Goal: Task Accomplishment & Management: Use online tool/utility

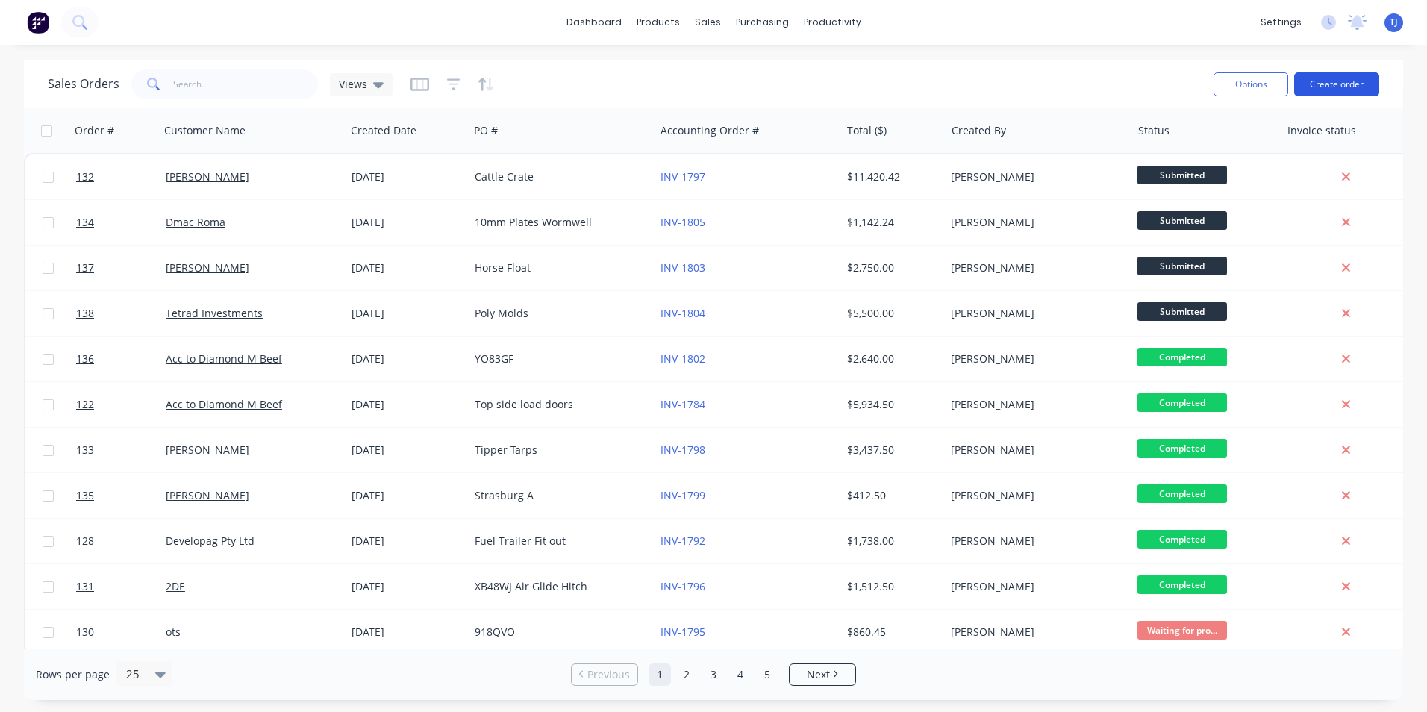
click at [1372, 84] on button "Create order" at bounding box center [1336, 84] width 85 height 24
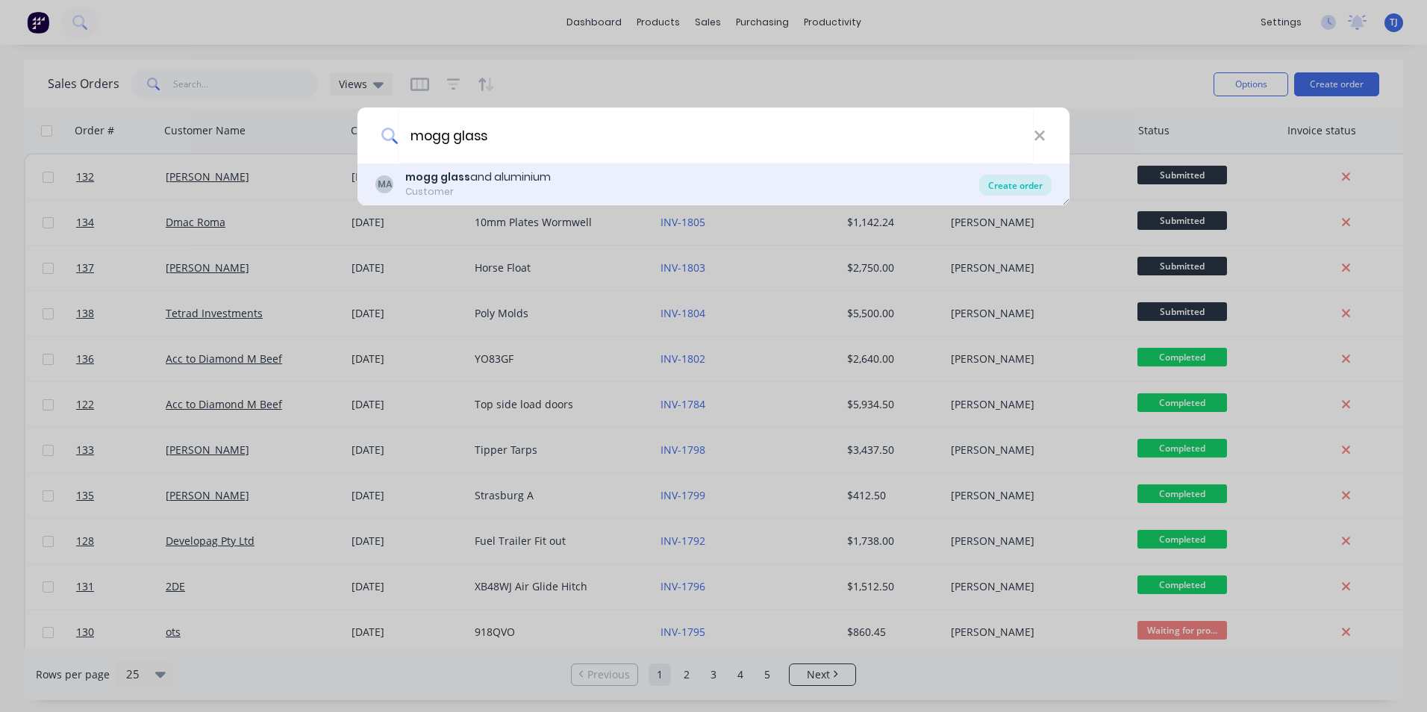
type input "mogg glass"
click at [1001, 186] on div "Create order" at bounding box center [1015, 185] width 72 height 21
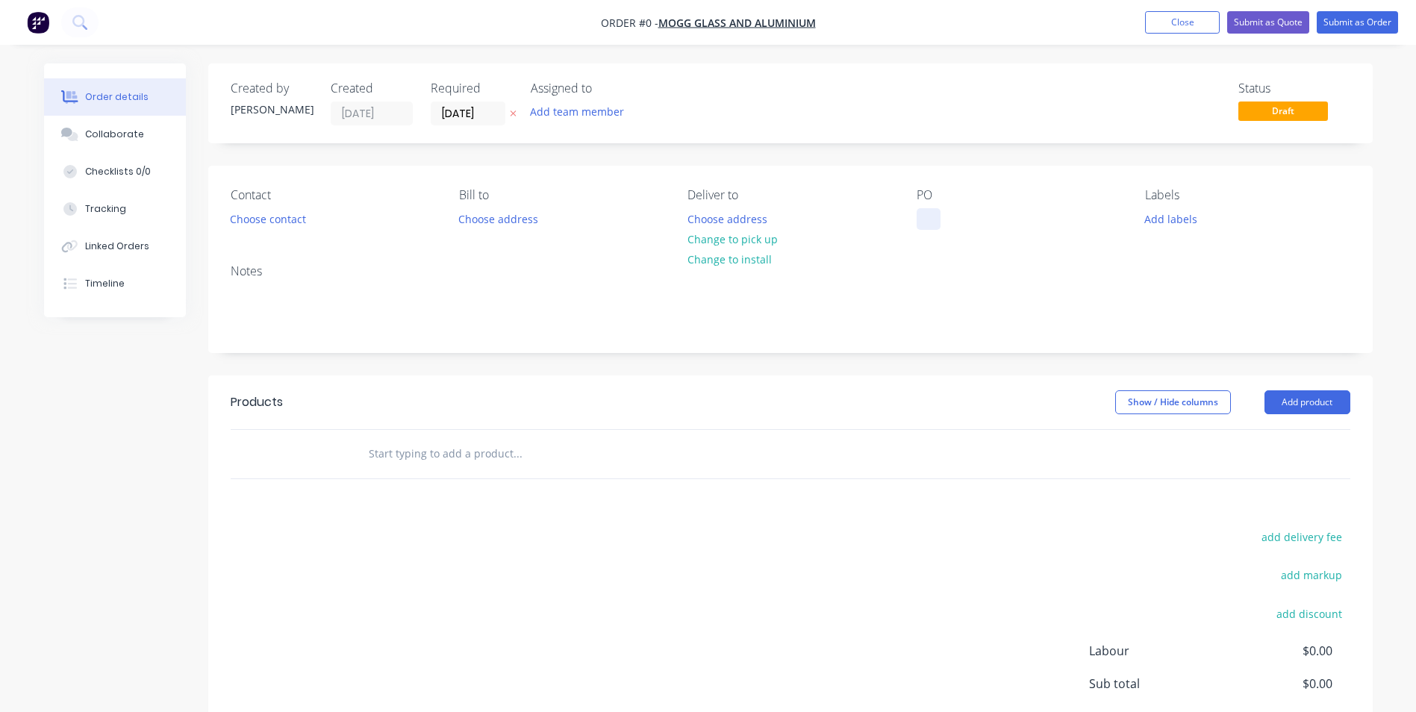
click at [923, 223] on div at bounding box center [929, 219] width 24 height 22
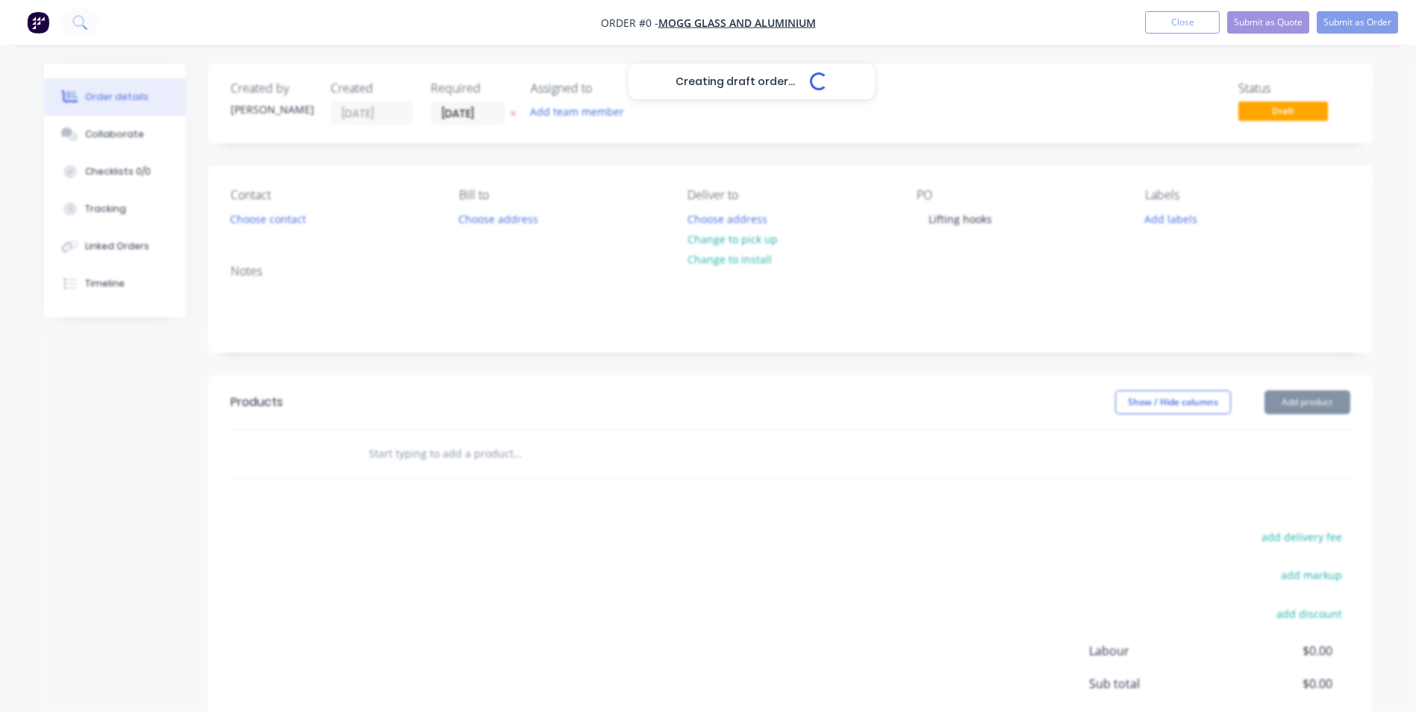
click at [1324, 405] on div "Creating draft order... Loading... Order details Collaborate Checklists 0/0 Tra…" at bounding box center [708, 461] width 1359 height 796
click at [1322, 405] on button "Add product" at bounding box center [1307, 402] width 86 height 24
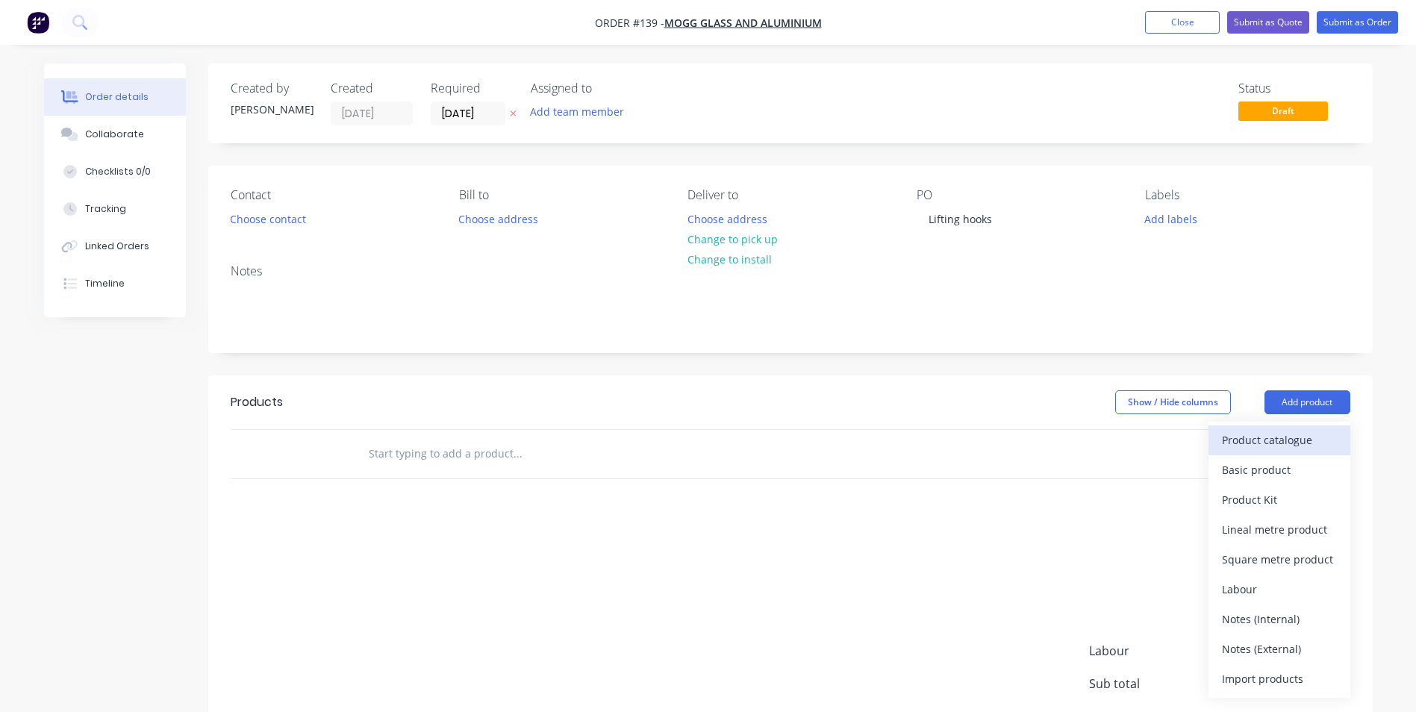
click at [1318, 440] on div "Product catalogue" at bounding box center [1279, 440] width 115 height 22
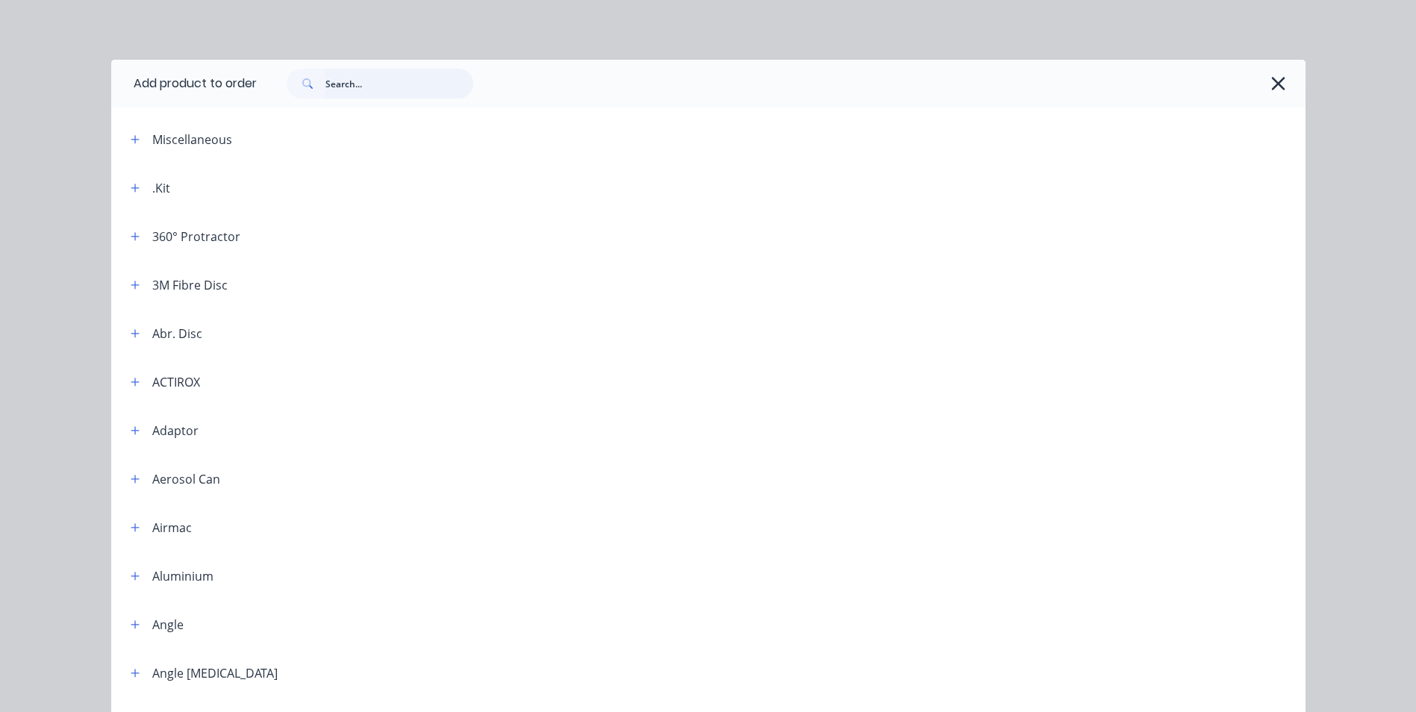
click at [357, 93] on input "text" at bounding box center [399, 84] width 148 height 30
type input "1"
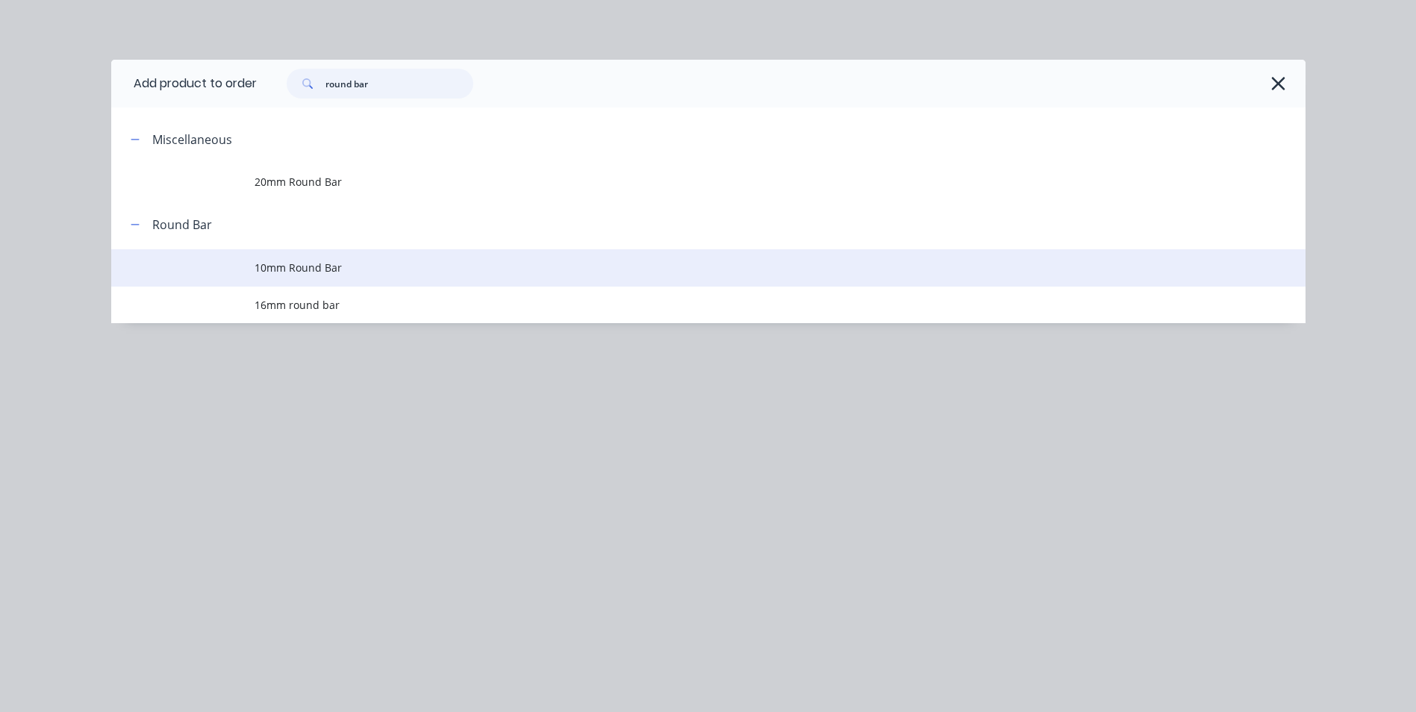
type input "round bar"
click at [296, 267] on span "10mm Round Bar" at bounding box center [675, 268] width 840 height 16
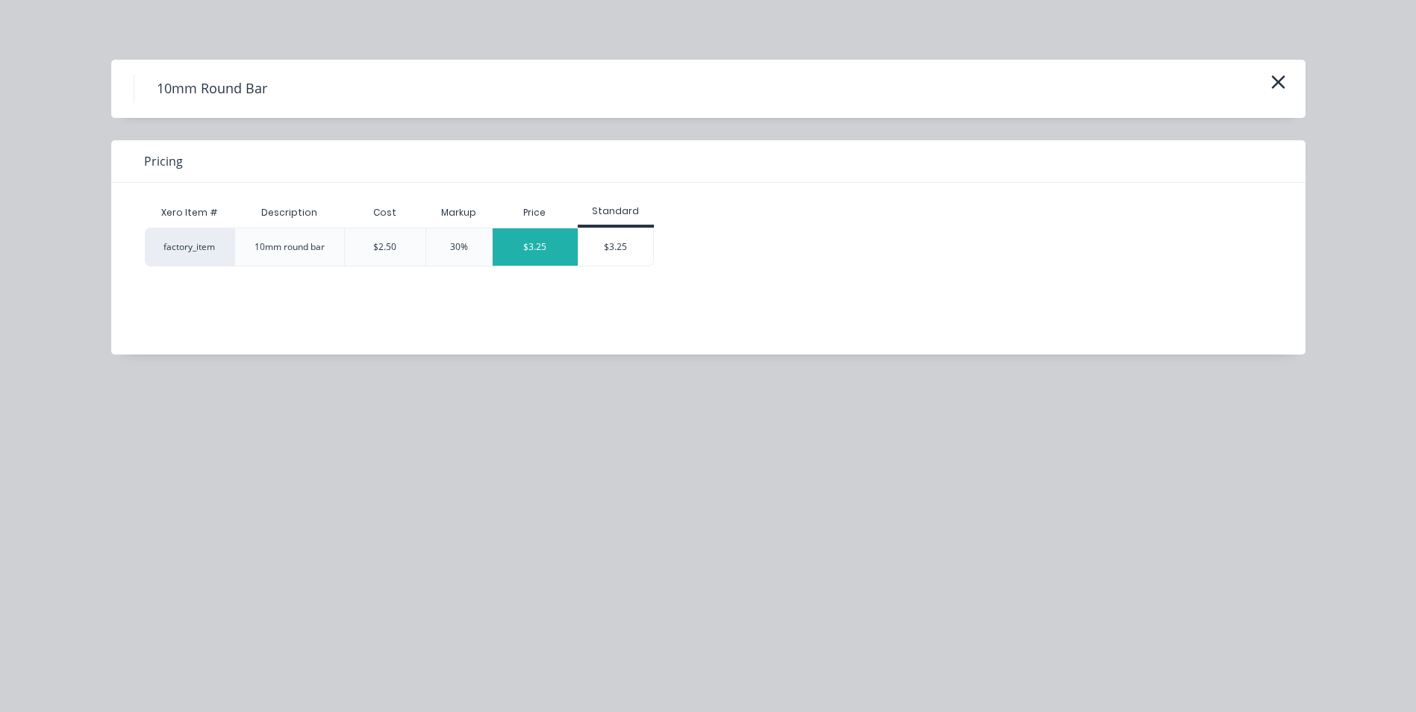
click at [521, 246] on div "$3.25" at bounding box center [535, 246] width 85 height 37
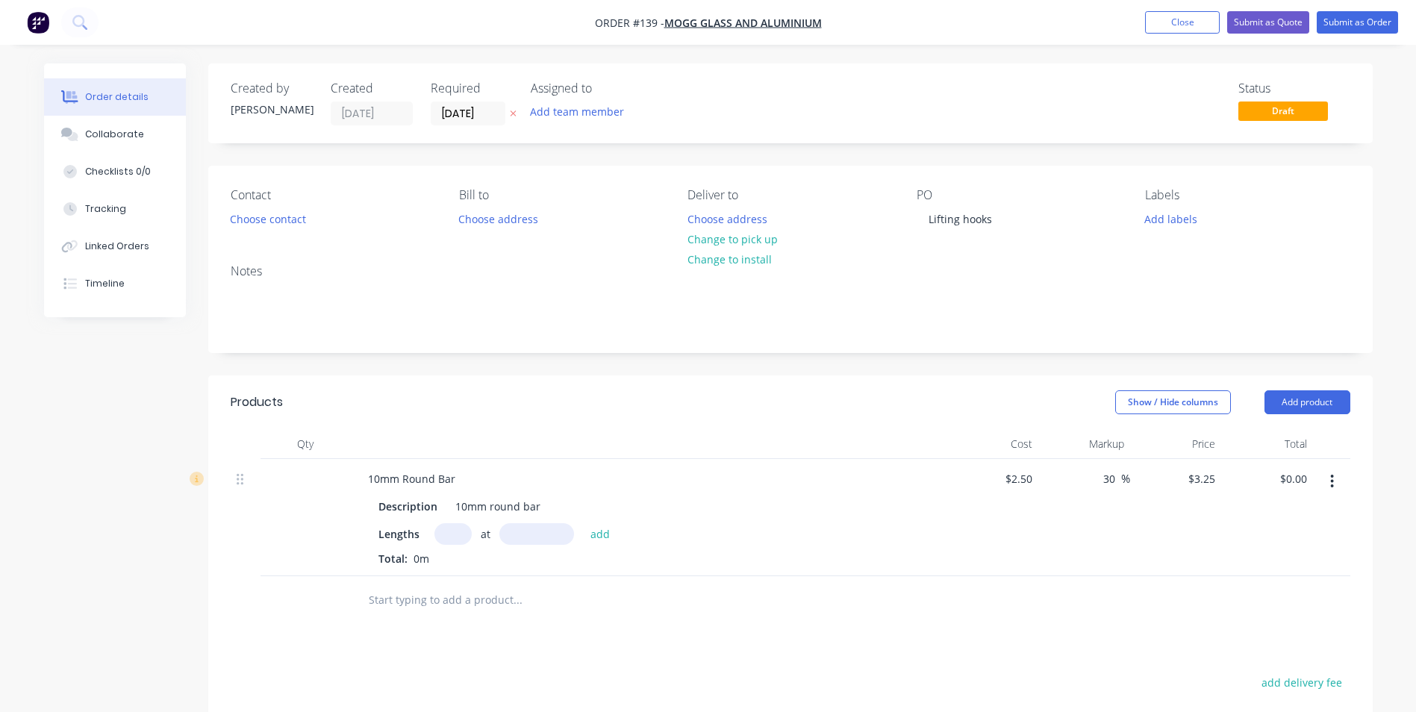
click at [443, 539] on input "text" at bounding box center [452, 534] width 37 height 22
type input "4"
click at [565, 540] on input "text" at bounding box center [536, 534] width 75 height 22
type input "1000mm"
click at [602, 533] on button "add" at bounding box center [600, 533] width 35 height 20
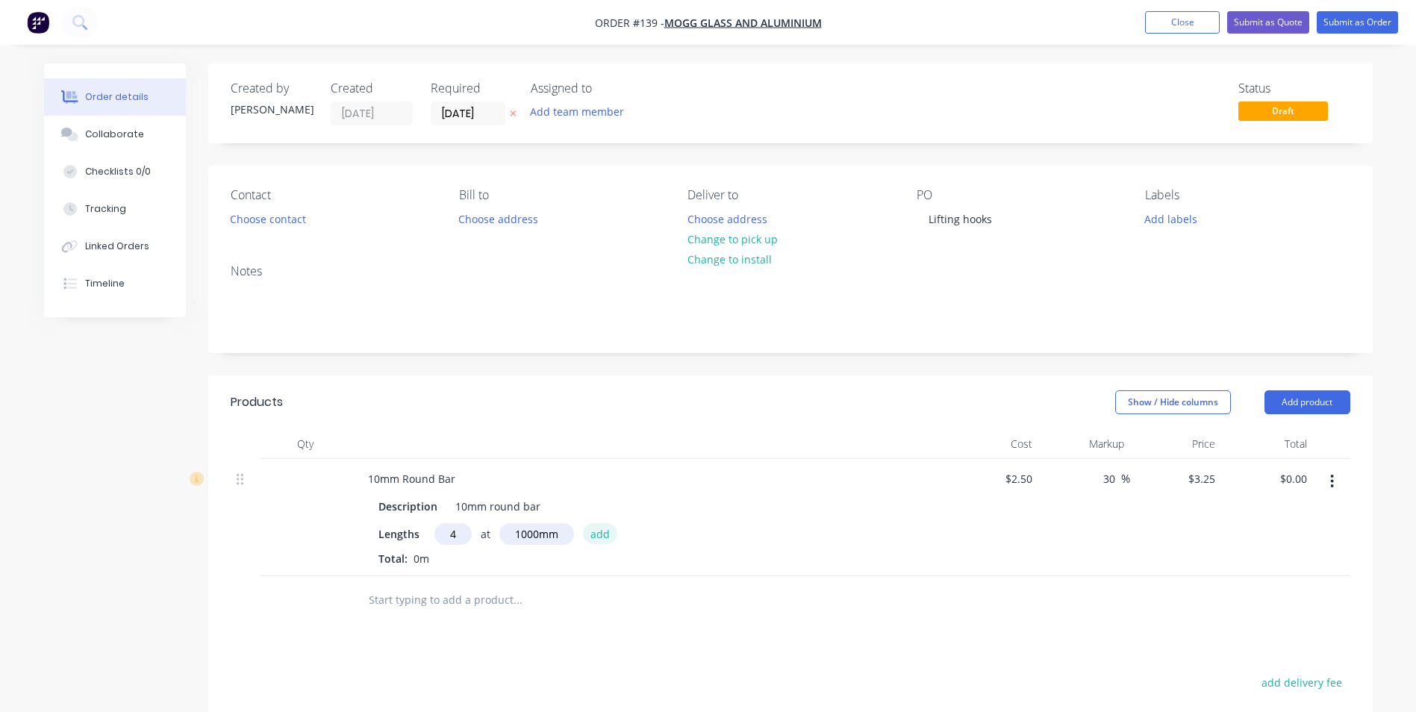
type input "$13.00"
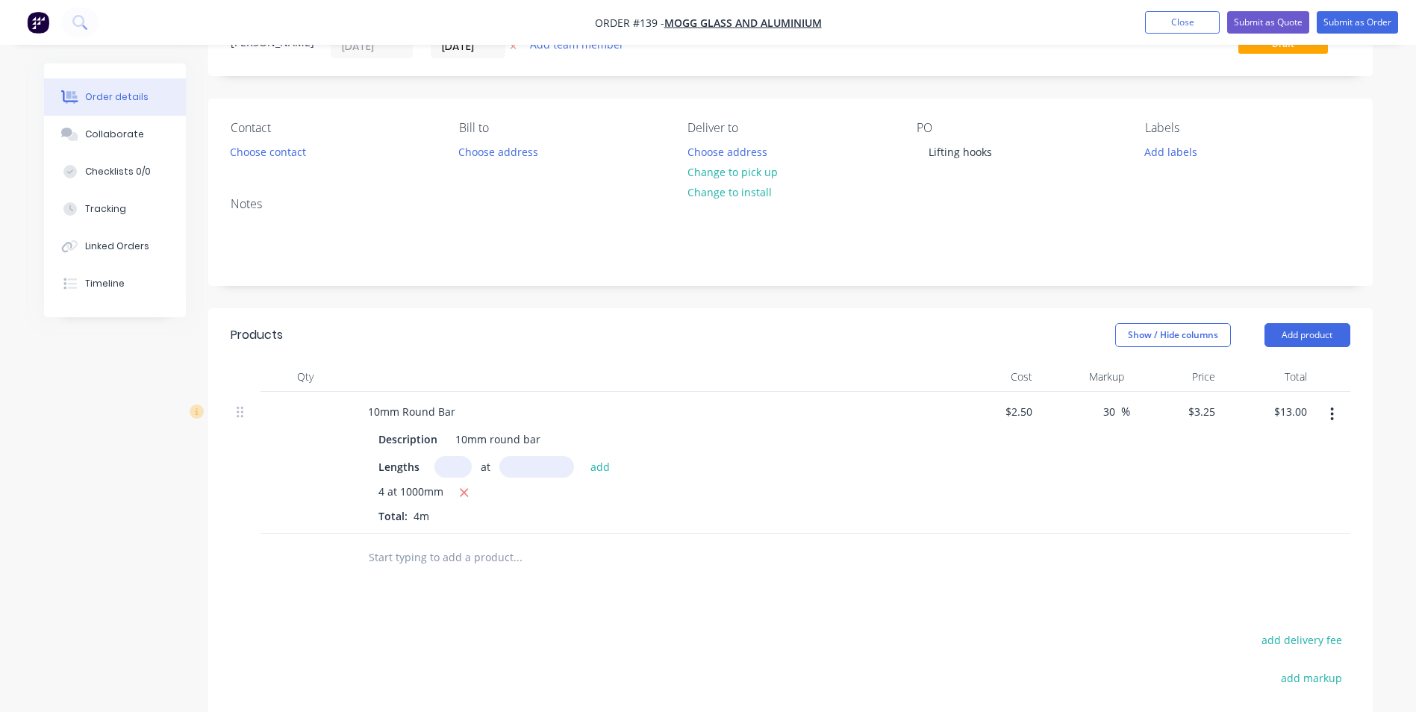
scroll to position [149, 0]
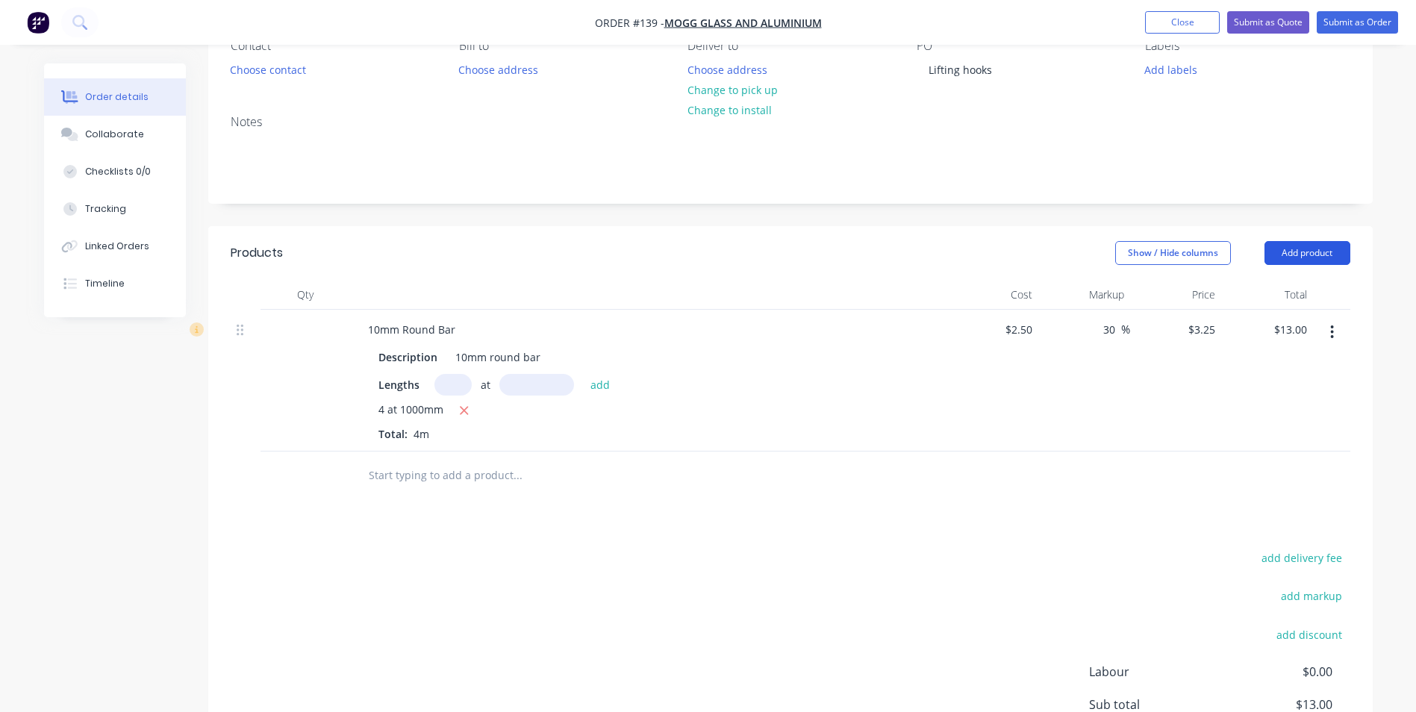
click at [1312, 252] on button "Add product" at bounding box center [1307, 253] width 86 height 24
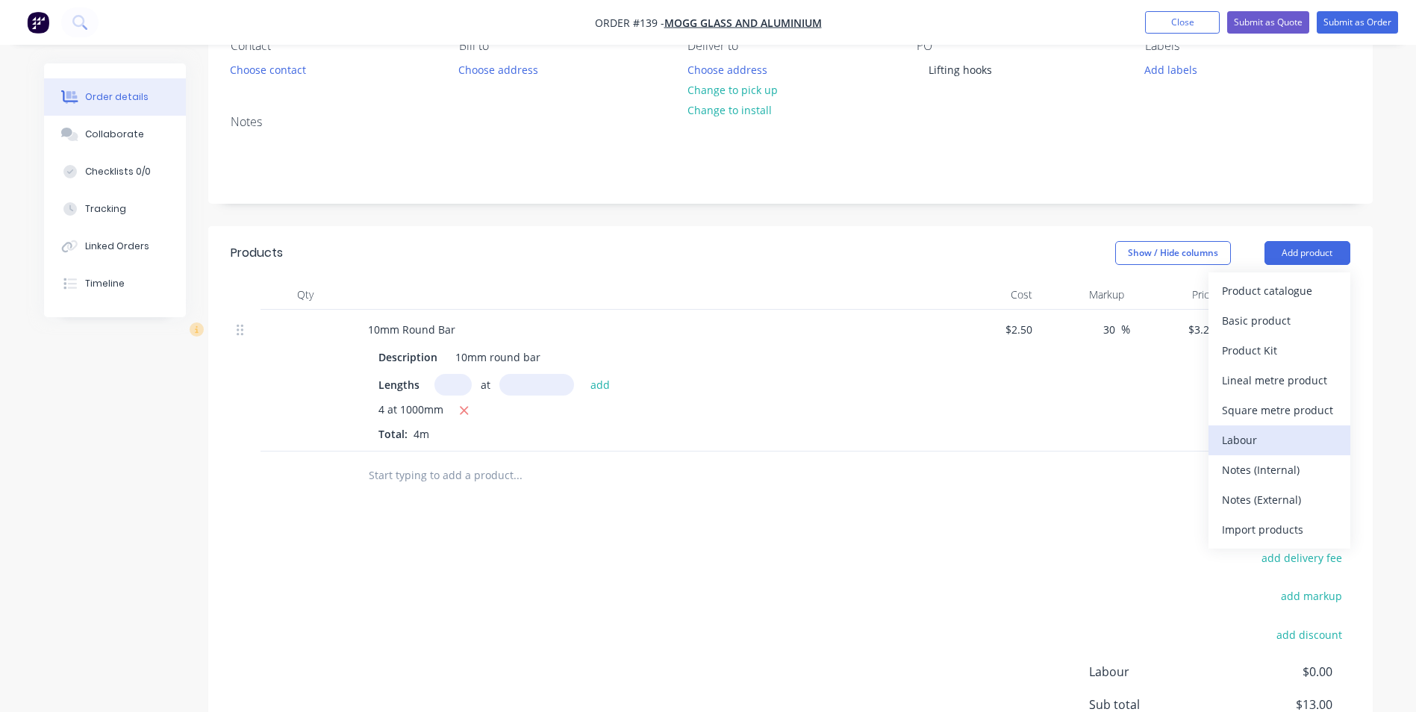
click at [1256, 449] on div "Labour" at bounding box center [1279, 440] width 115 height 22
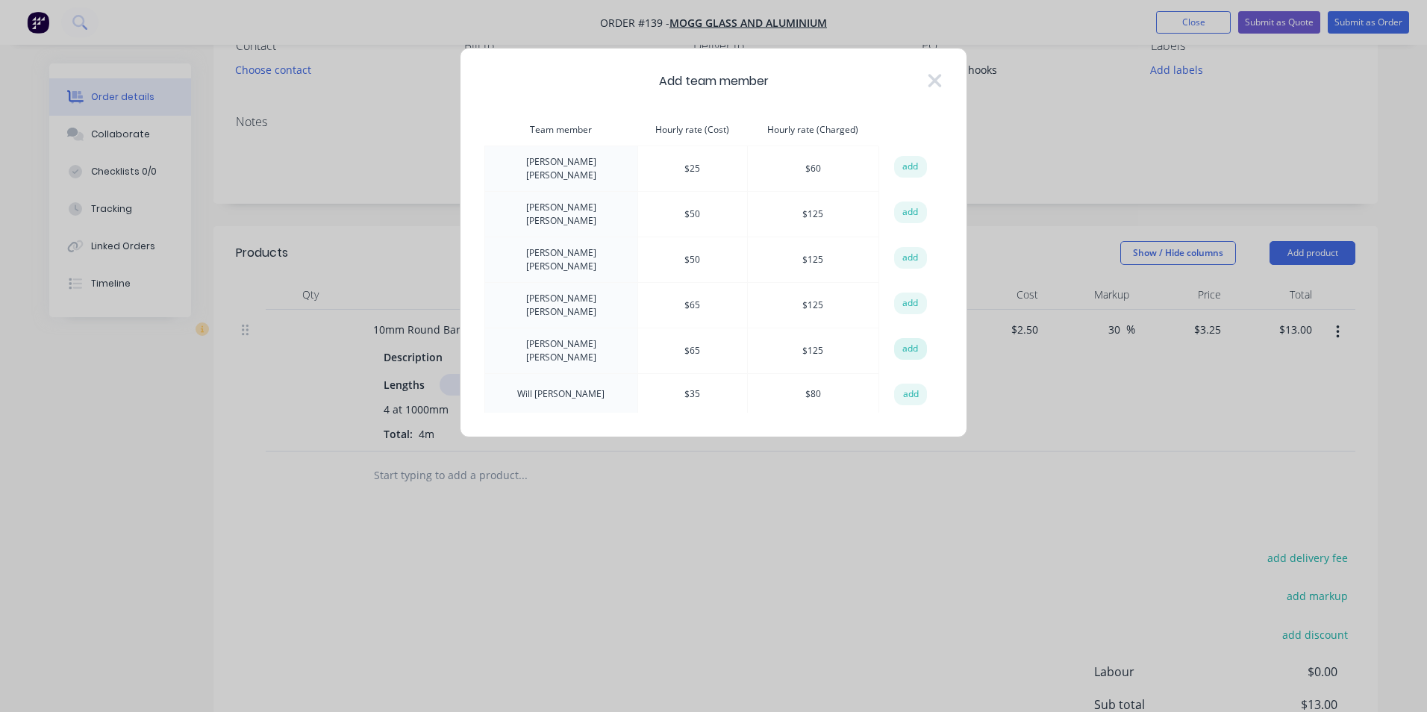
click at [908, 338] on button "add" at bounding box center [910, 349] width 33 height 22
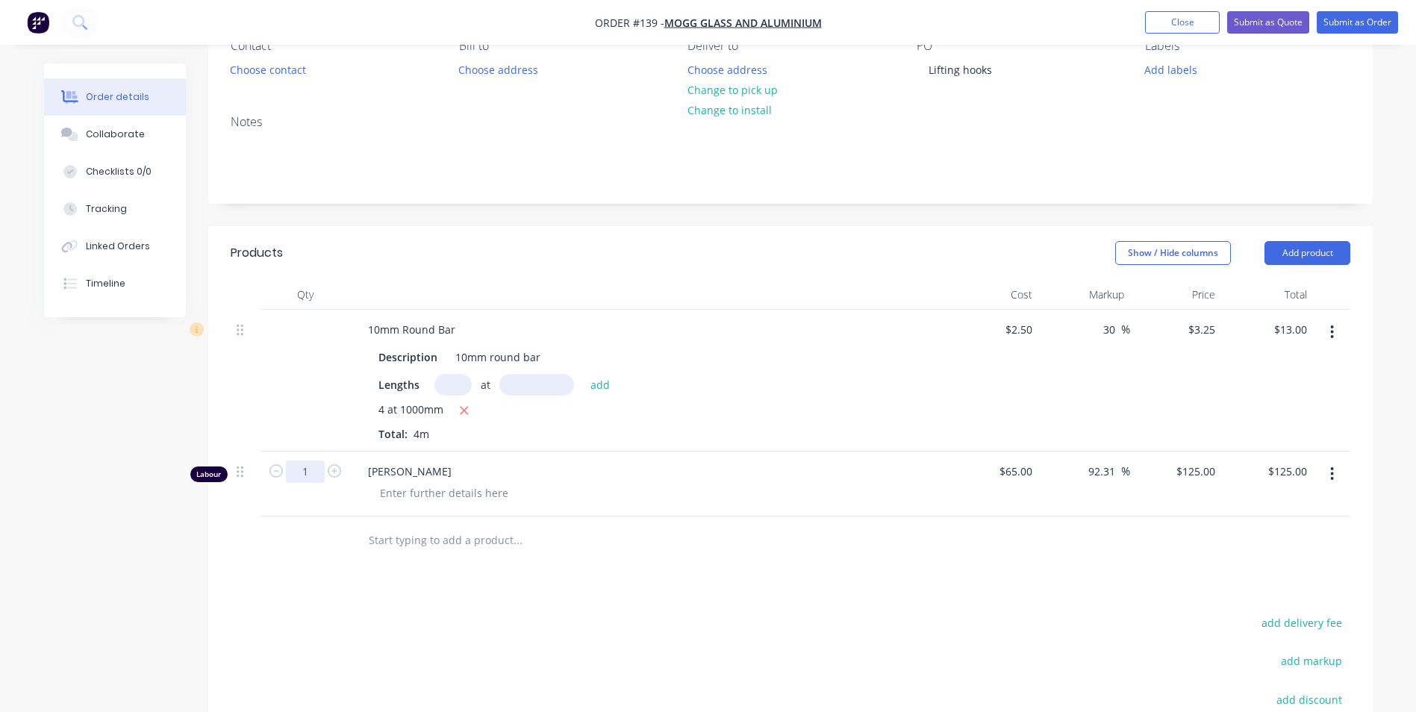
click at [319, 478] on input "1" at bounding box center [305, 472] width 39 height 22
type input "2"
type input "$250.00"
drag, startPoint x: 456, startPoint y: 504, endPoint x: 462, endPoint y: 496, distance: 9.6
click at [457, 503] on div "[PERSON_NAME]" at bounding box center [648, 484] width 597 height 65
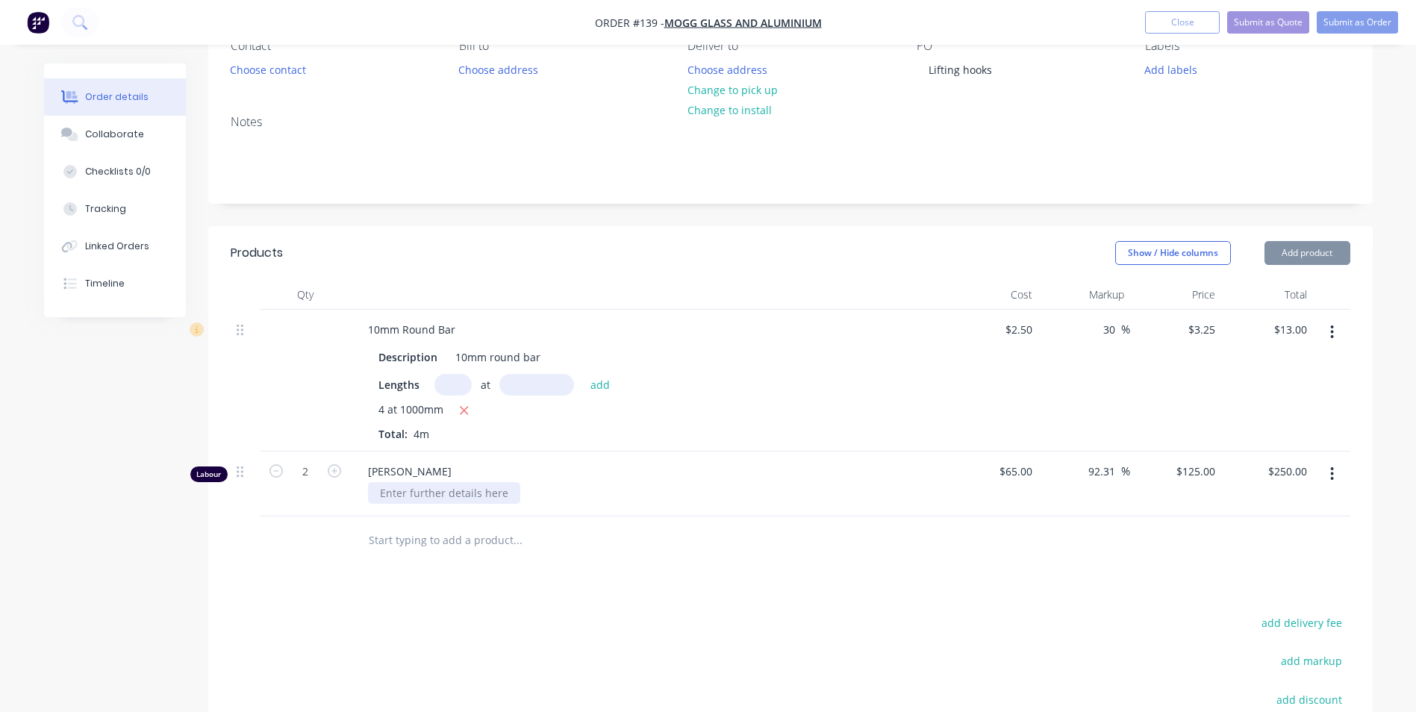
click at [465, 490] on div at bounding box center [444, 493] width 152 height 22
click at [451, 491] on div at bounding box center [444, 493] width 152 height 22
click at [709, 587] on div "Products Show / Hide columns Add product Qty Cost Markup Price Total 10mm Round…" at bounding box center [790, 574] width 1164 height 697
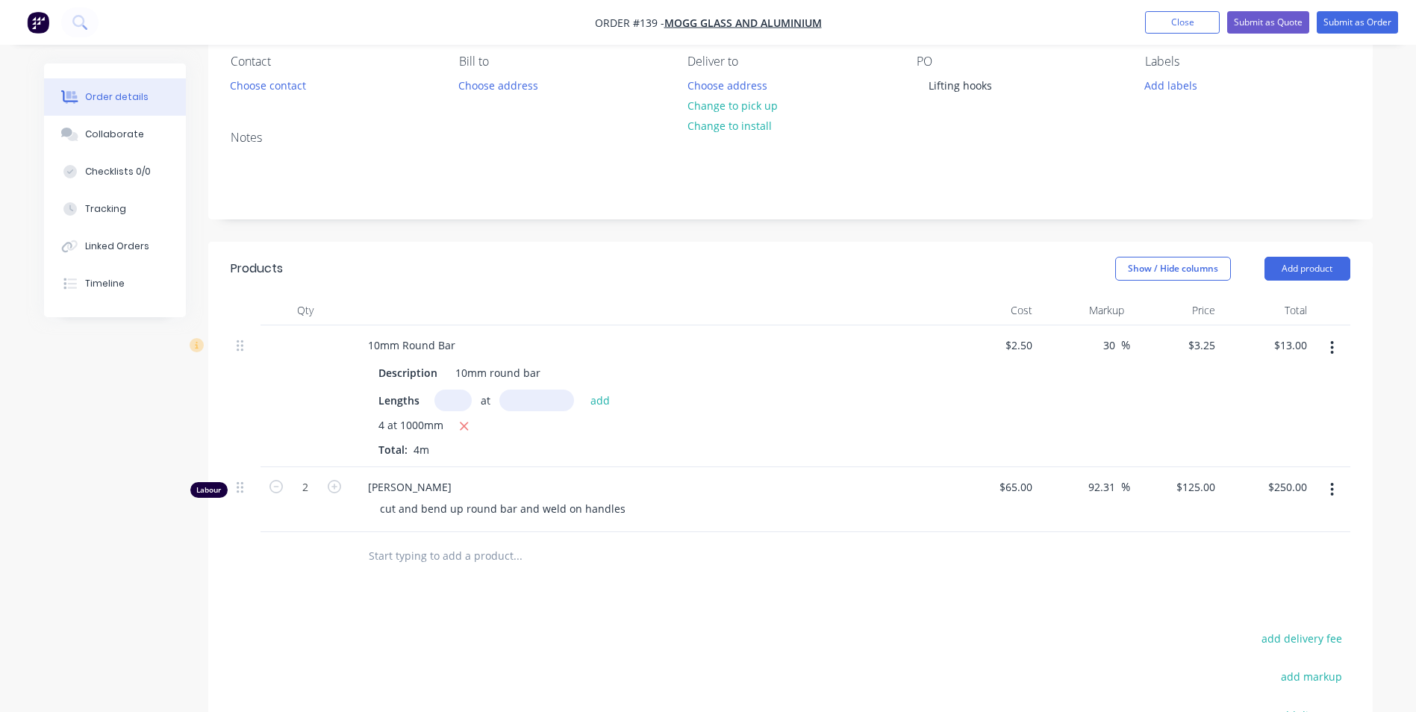
scroll to position [0, 0]
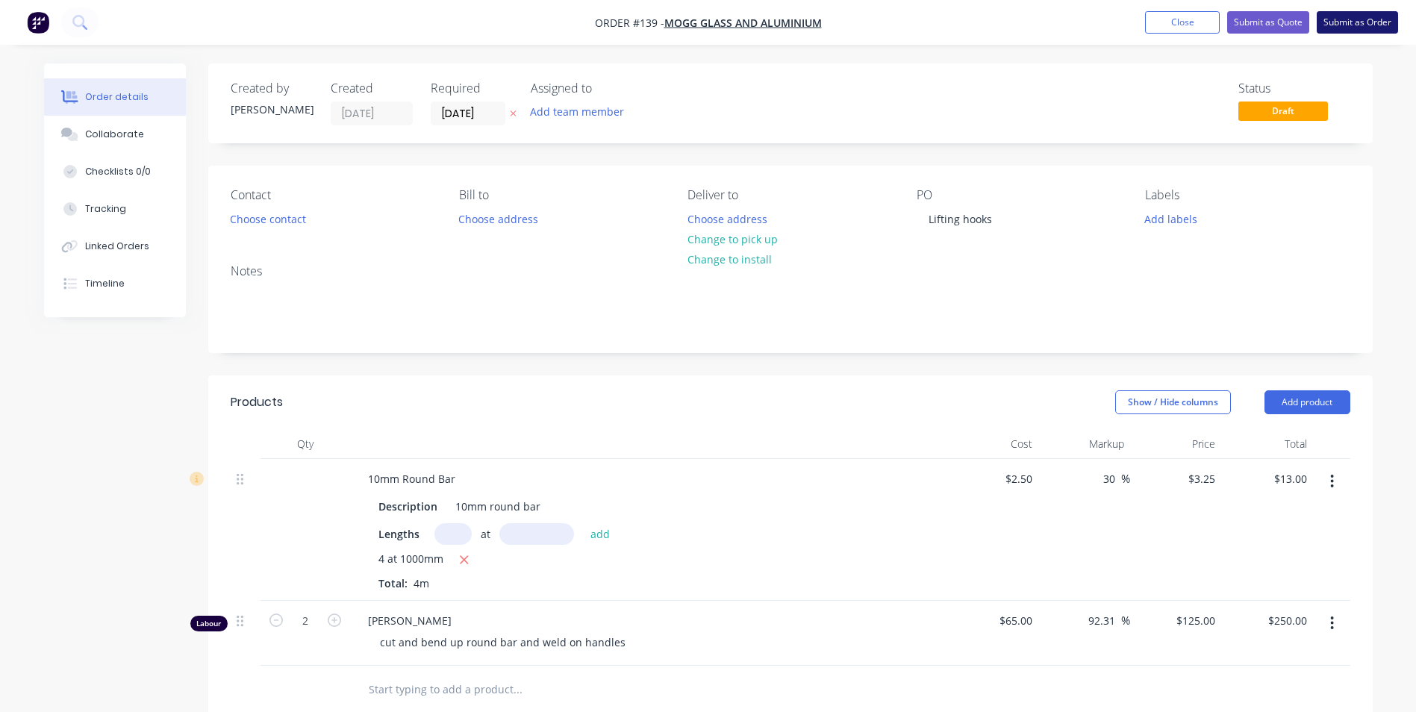
click at [1355, 26] on button "Submit as Order" at bounding box center [1357, 22] width 81 height 22
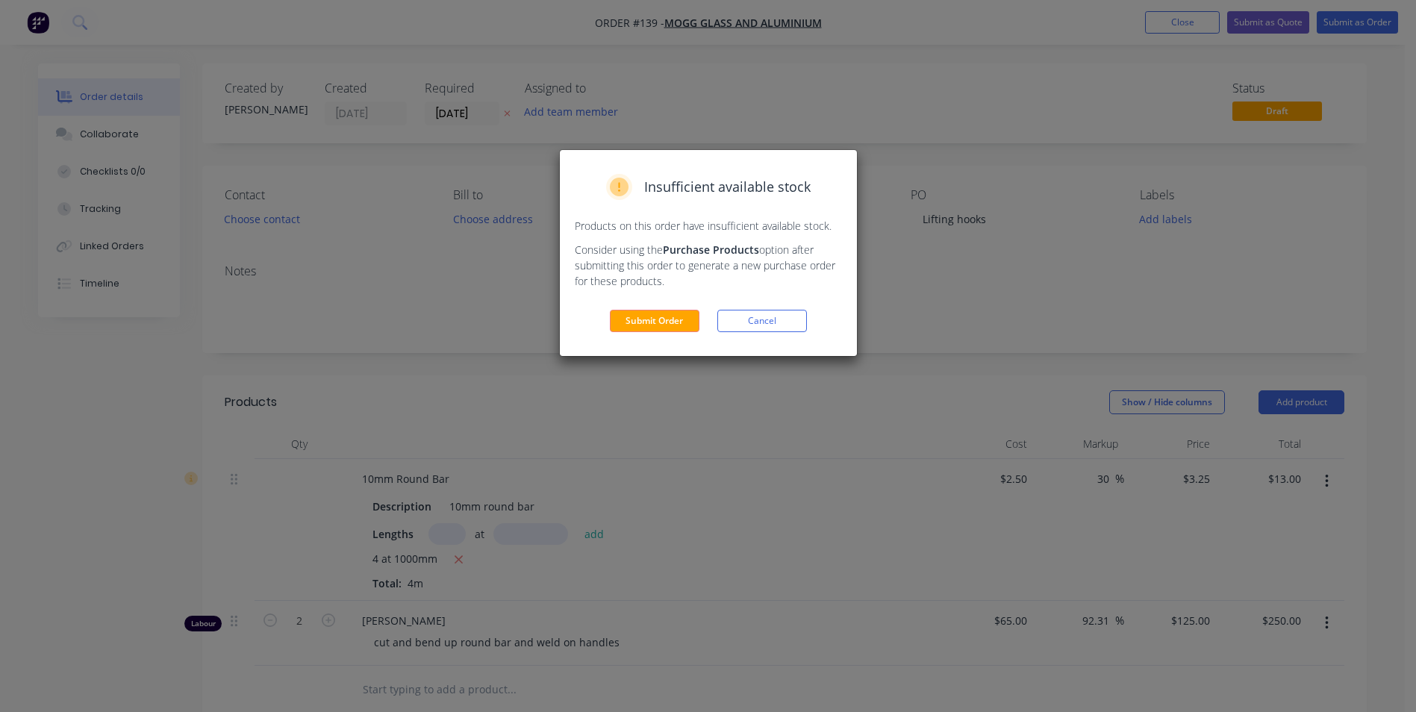
click at [668, 333] on div "Insufficient available stock Products on this order have insufficient available…" at bounding box center [708, 253] width 297 height 206
click at [673, 320] on button "Submit Order" at bounding box center [655, 321] width 90 height 22
